Goal: Entertainment & Leisure: Consume media (video, audio)

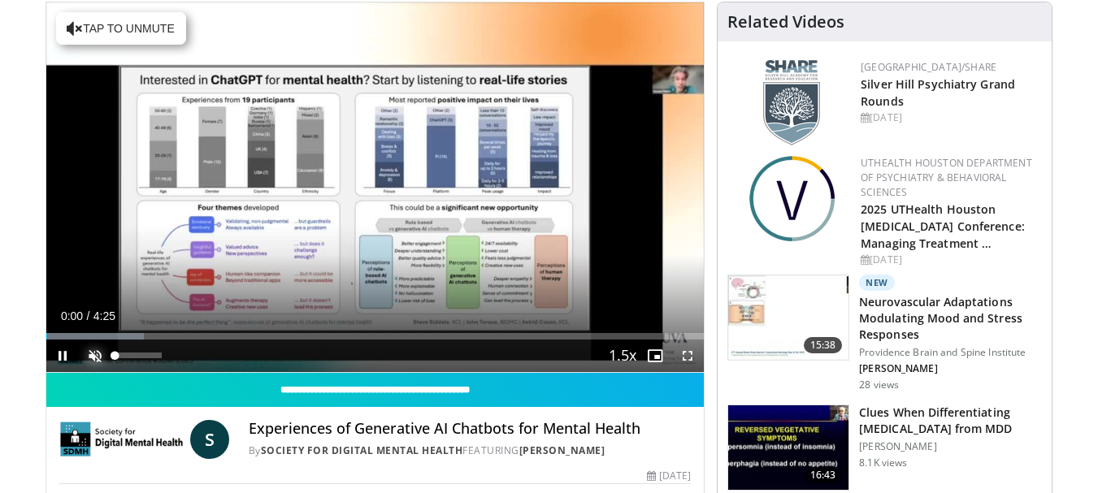
click at [88, 362] on span "Video Player" at bounding box center [95, 356] width 32 height 32
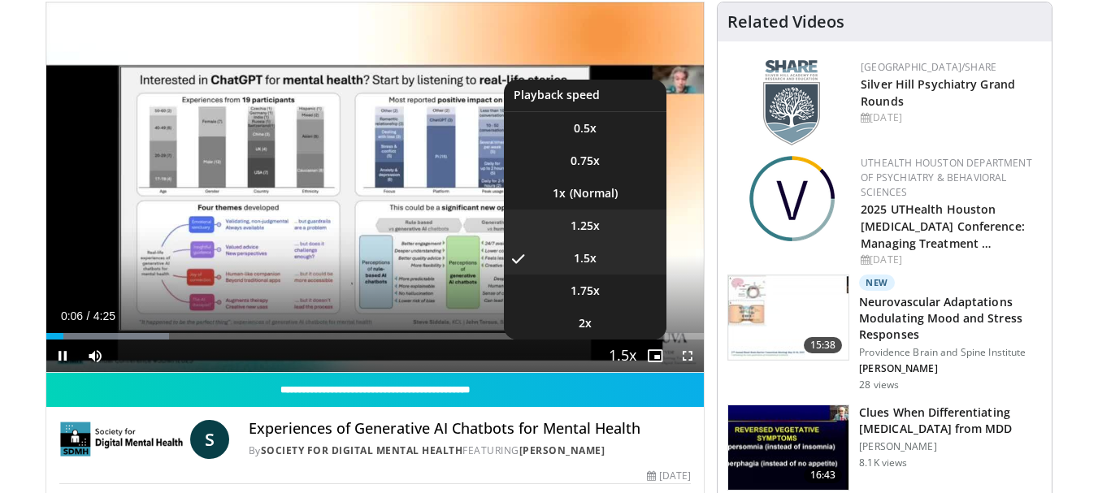
click at [587, 219] on span "1.25x" at bounding box center [584, 226] width 29 height 16
click at [615, 356] on span "Video Player" at bounding box center [622, 356] width 23 height 32
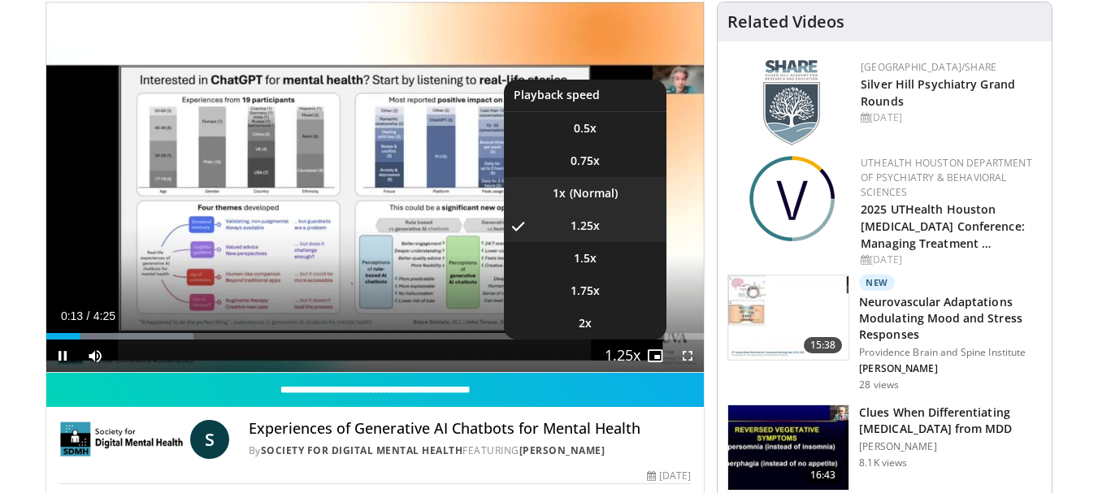
click at [597, 192] on li "1x" at bounding box center [585, 193] width 162 height 32
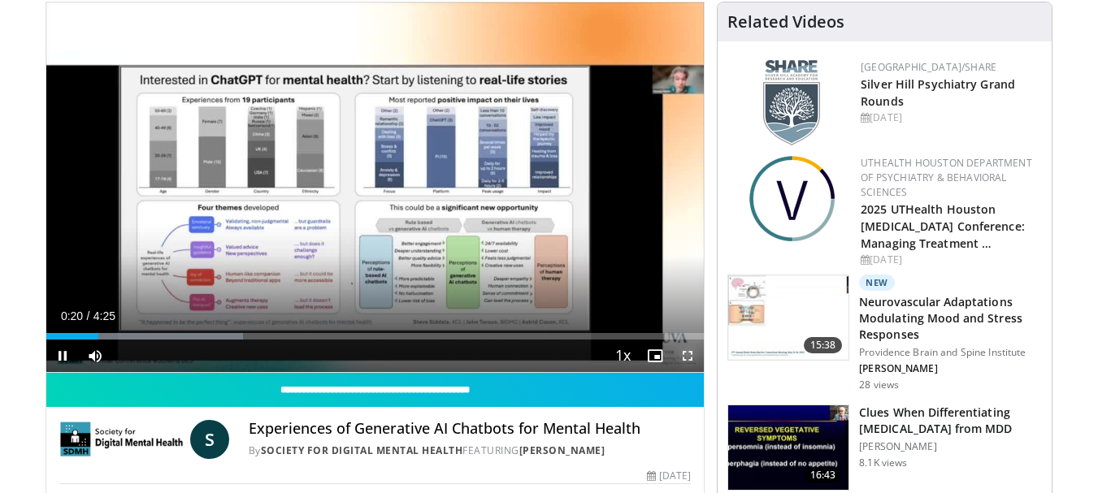
click at [682, 355] on span "Video Player" at bounding box center [687, 356] width 32 height 32
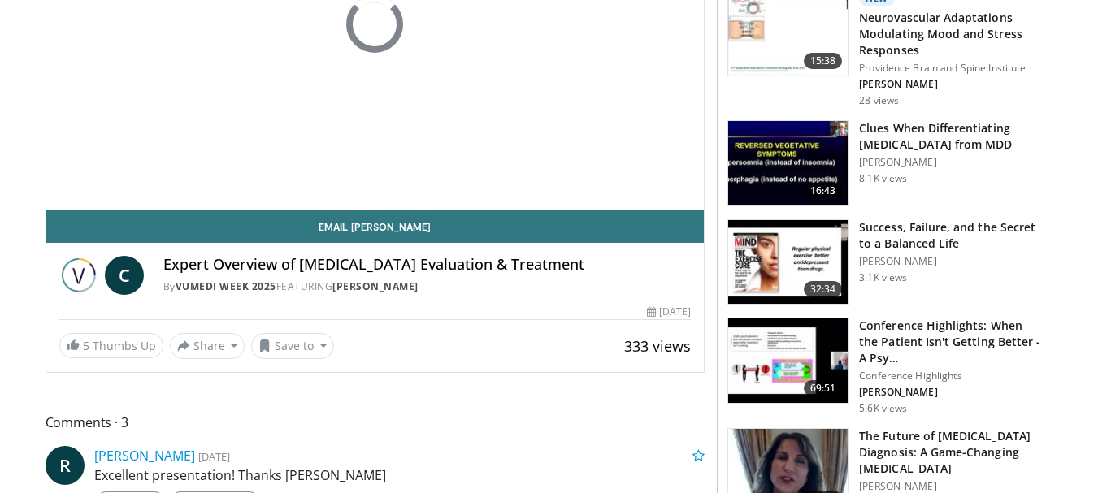
scroll to position [244, 0]
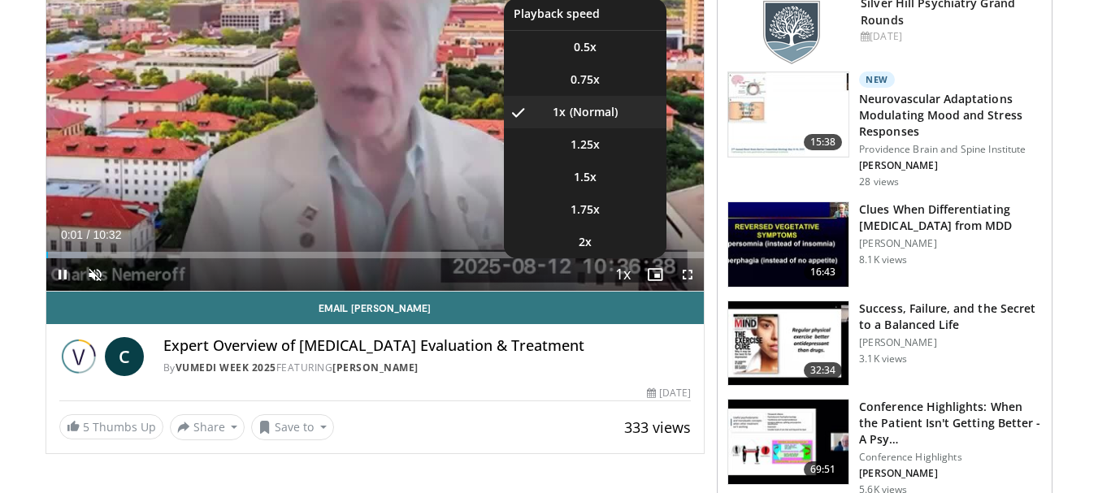
click at [626, 271] on span "Video Player" at bounding box center [622, 275] width 23 height 32
click at [587, 145] on span "1.25x" at bounding box center [584, 144] width 29 height 16
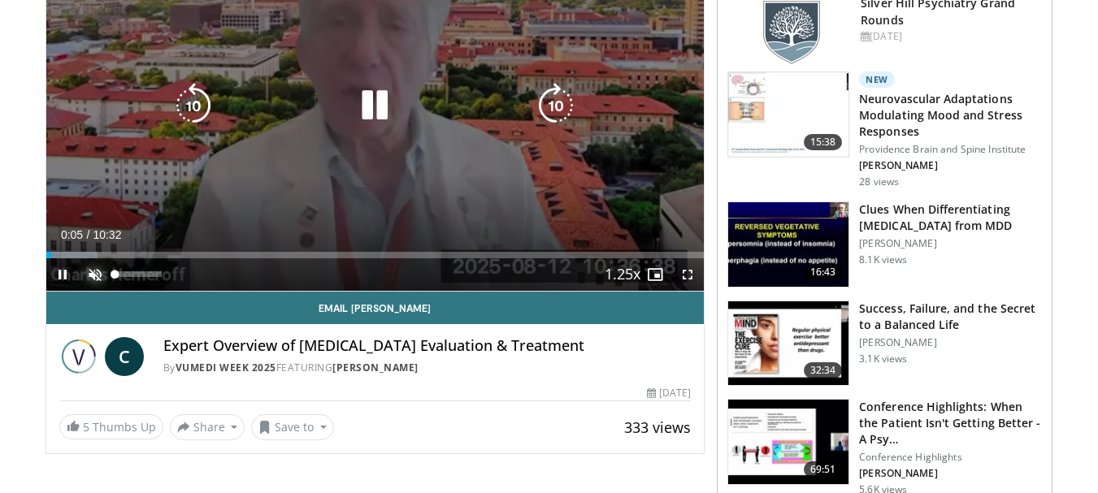
click at [102, 275] on span "Video Player" at bounding box center [95, 274] width 32 height 32
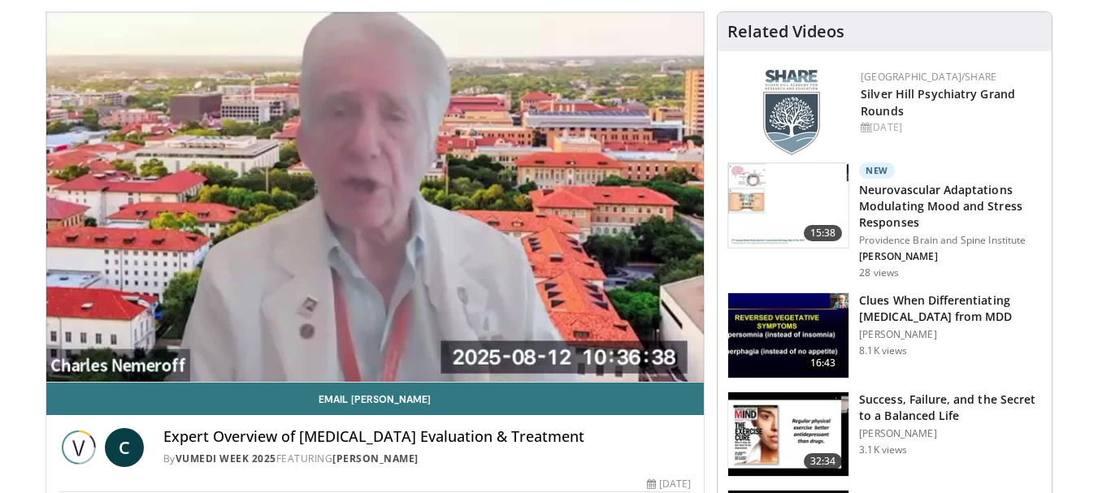
scroll to position [162, 0]
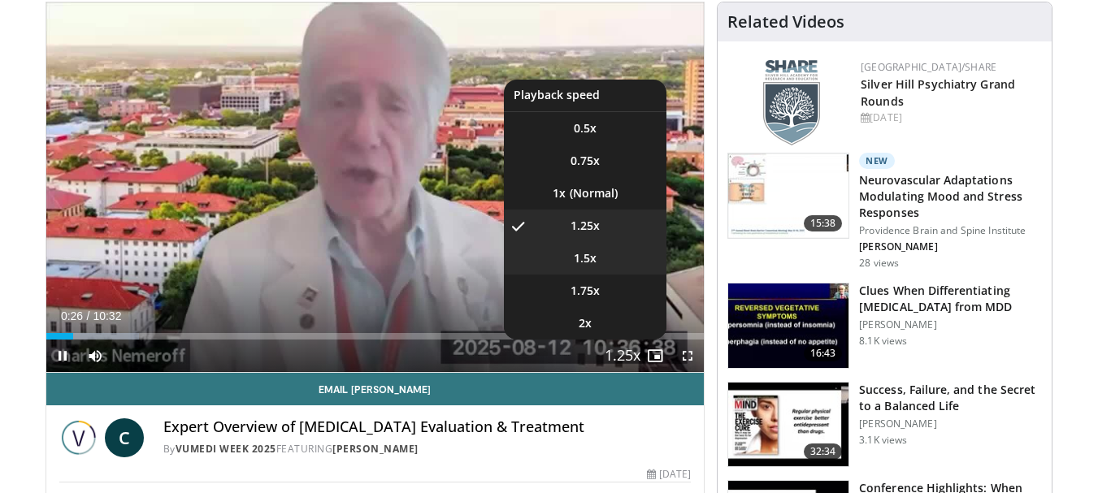
click at [575, 263] on span "1.5x" at bounding box center [585, 258] width 23 height 16
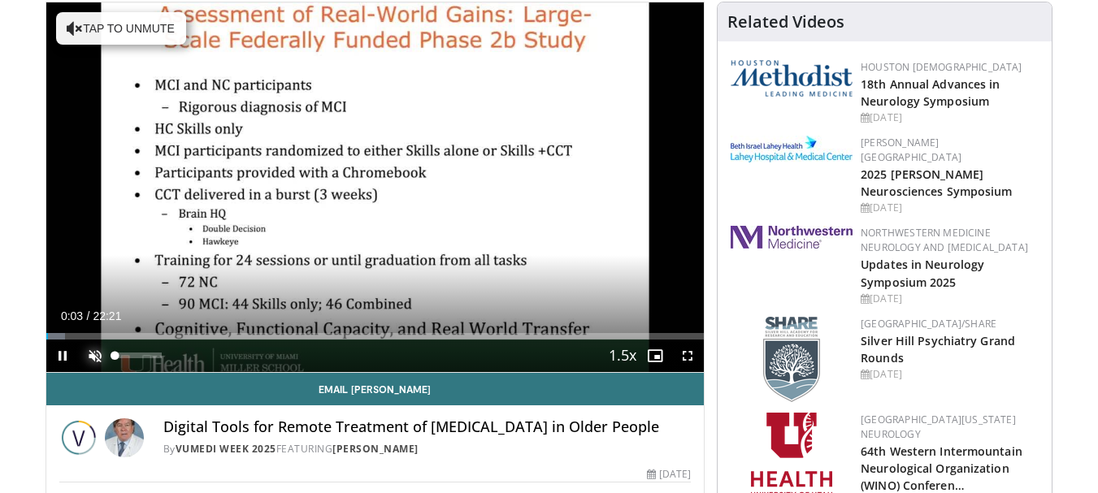
click at [96, 353] on span "Video Player" at bounding box center [95, 356] width 32 height 32
